Goal: Task Accomplishment & Management: Manage account settings

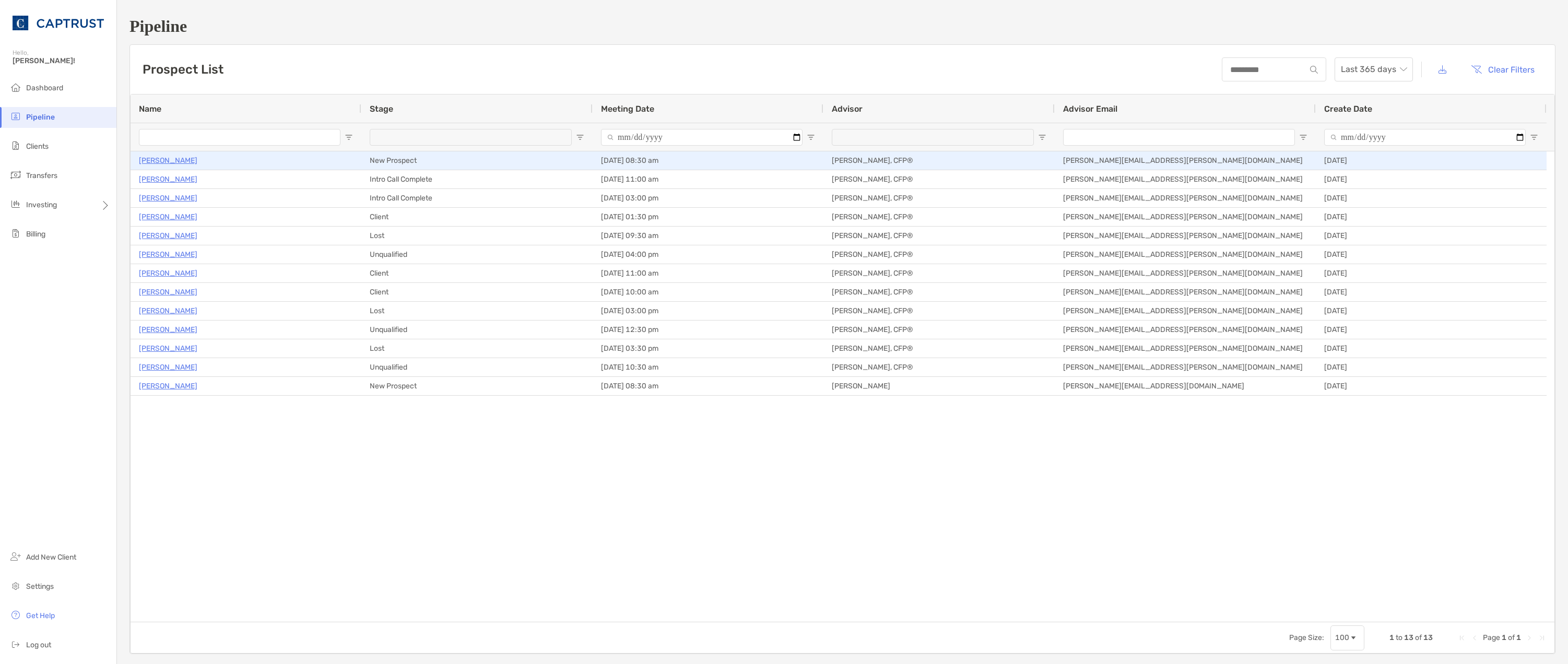
click at [161, 158] on p "[PERSON_NAME]" at bounding box center [168, 161] width 58 height 13
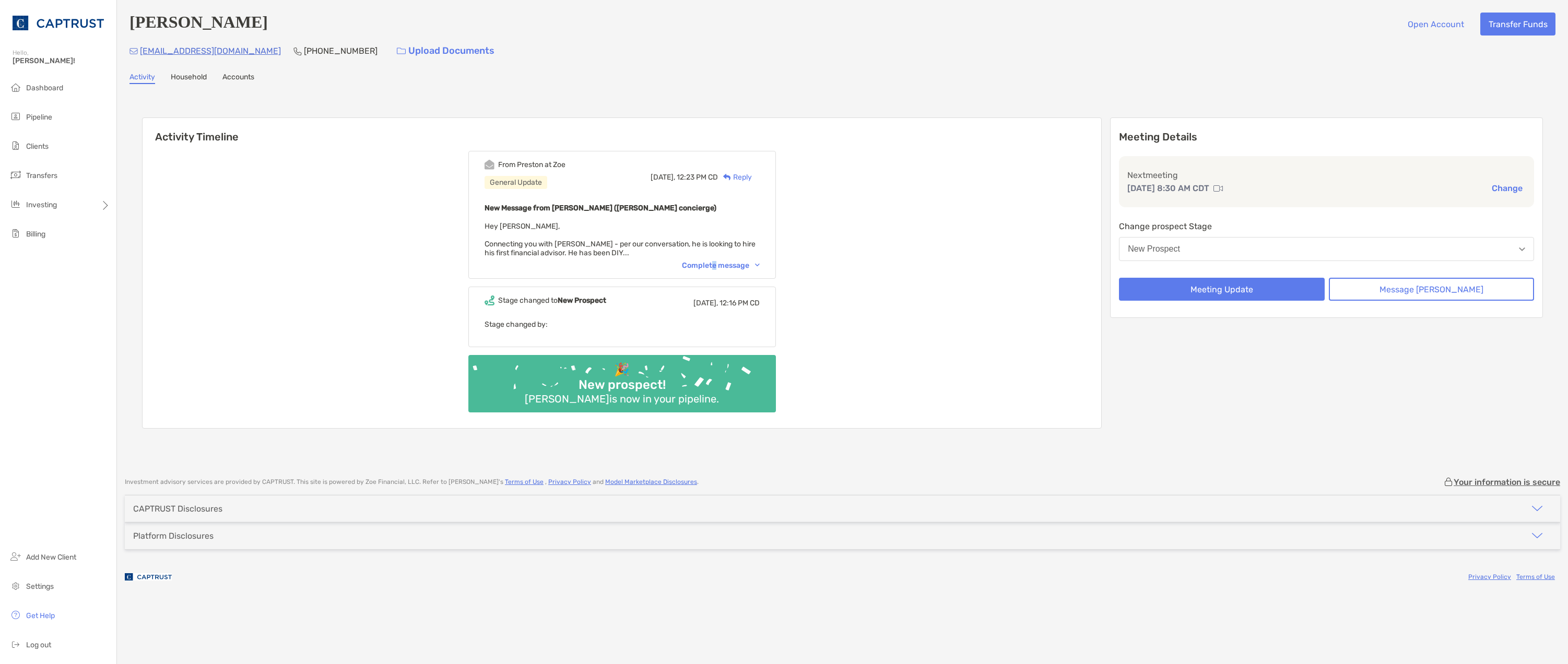
click at [733, 266] on div "Complete message" at bounding box center [721, 265] width 78 height 9
